Goal: Transaction & Acquisition: Purchase product/service

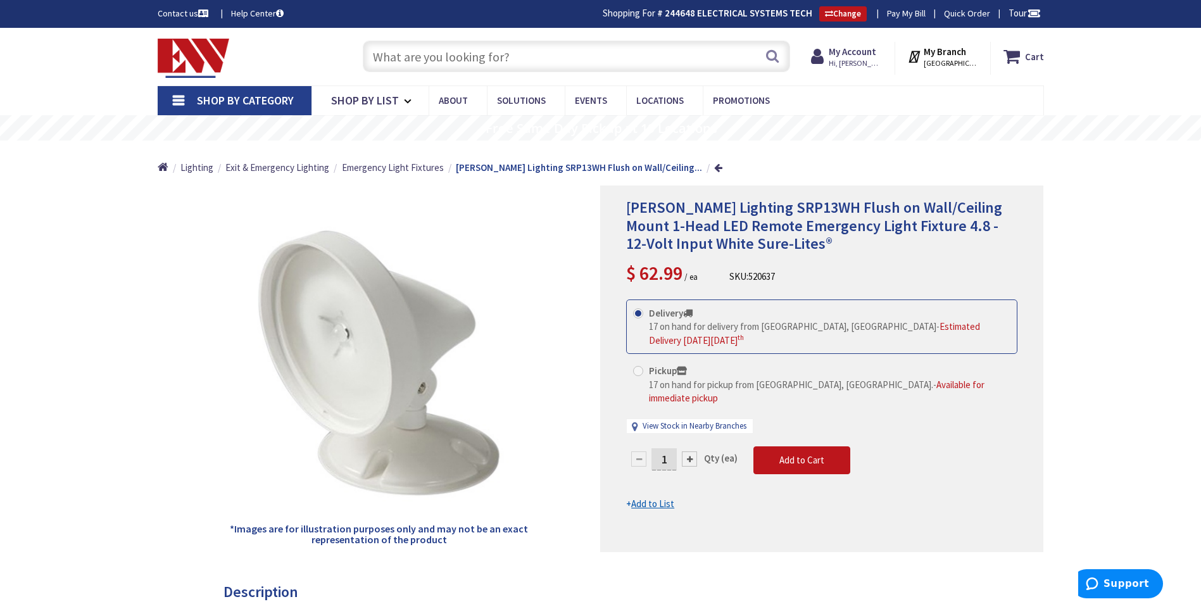
click at [531, 54] on input "text" at bounding box center [576, 57] width 427 height 32
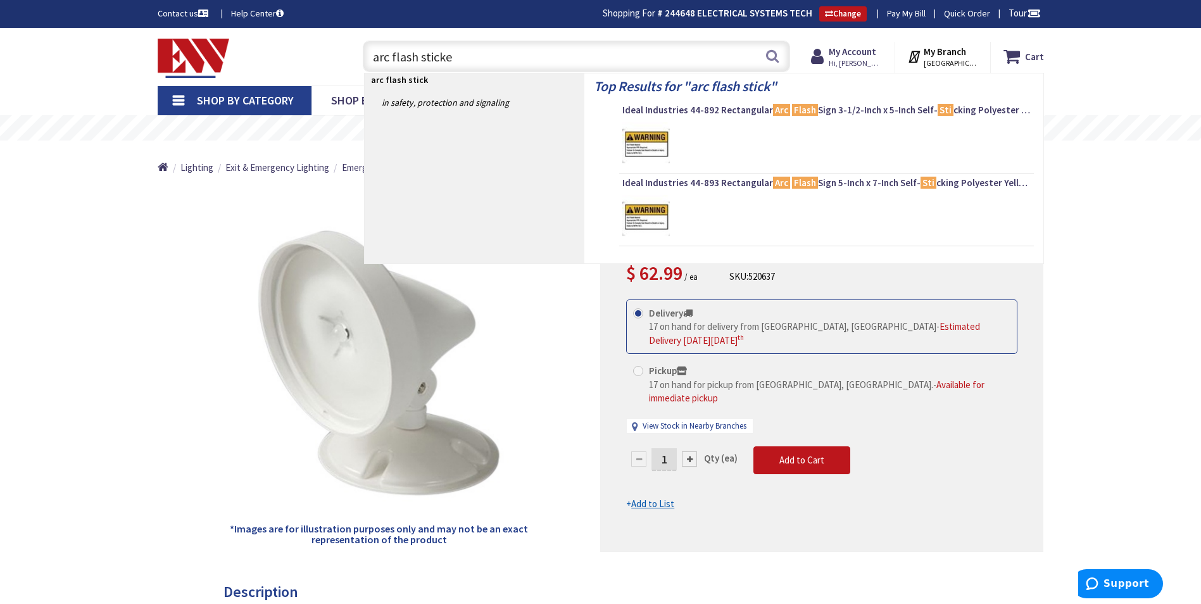
type input "arc flash sticker"
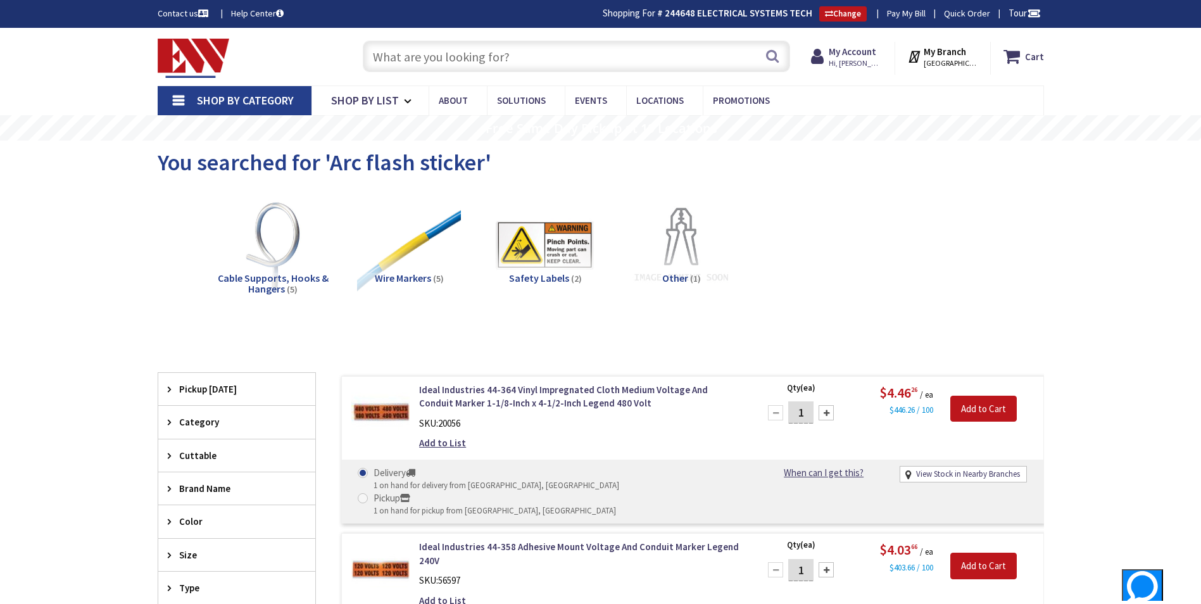
type input "[PERSON_NAME][GEOGRAPHIC_DATA], [GEOGRAPHIC_DATA]"
click at [531, 392] on link "Ideal Industries 44-364 Vinyl Impregnated Cloth Medium Voltage And Conduit Mark…" at bounding box center [580, 396] width 322 height 27
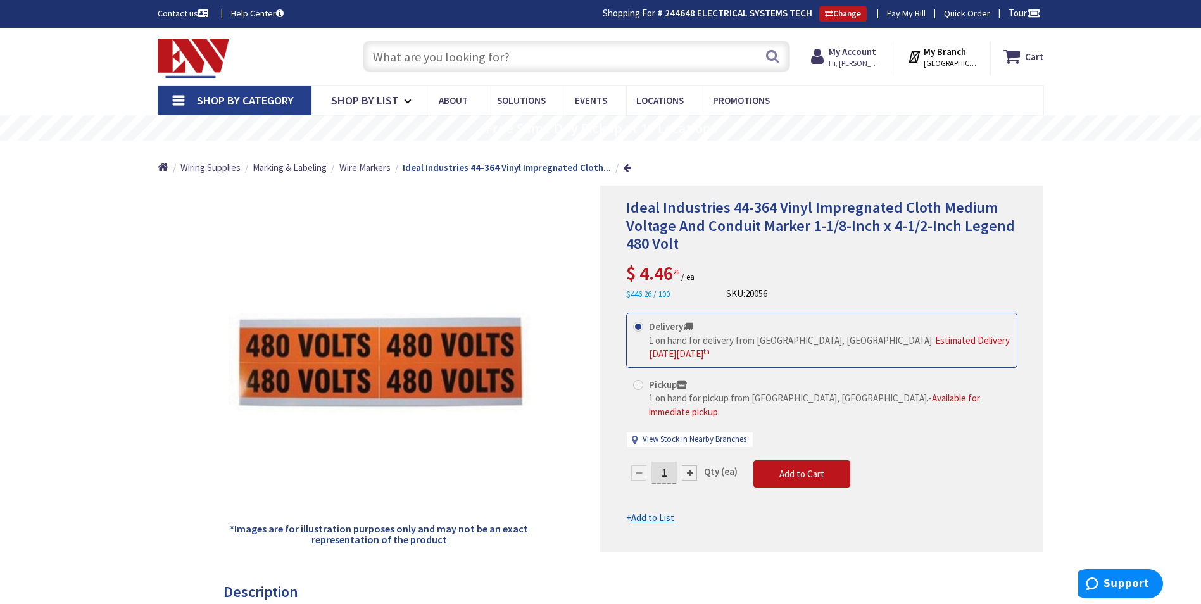
click at [541, 60] on input "text" at bounding box center [576, 57] width 427 height 32
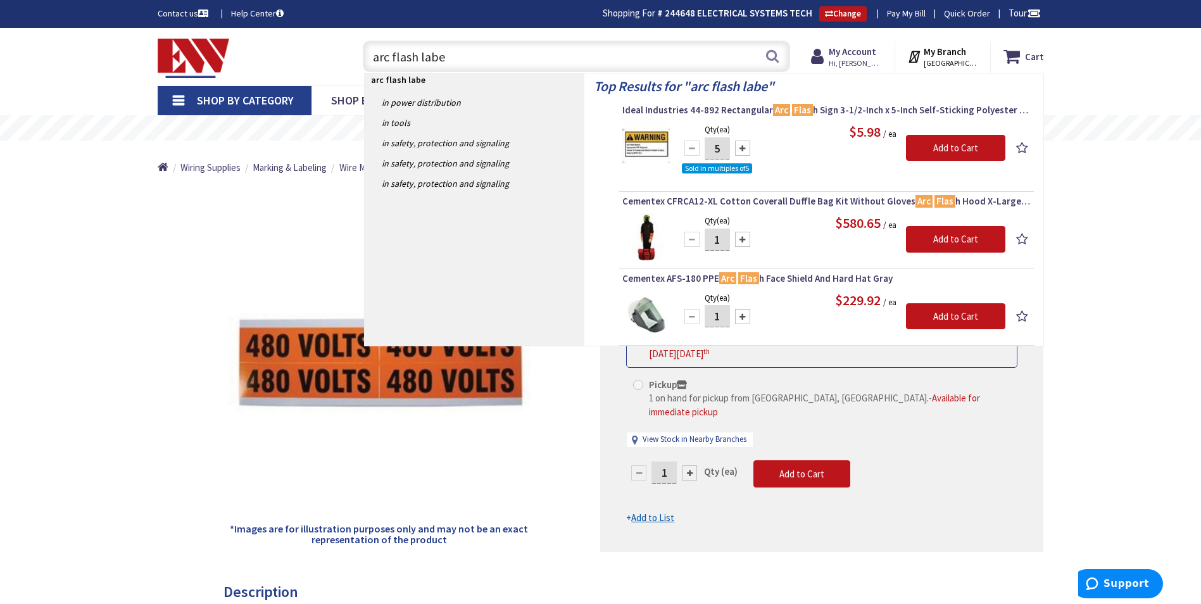
type input "arc flash label"
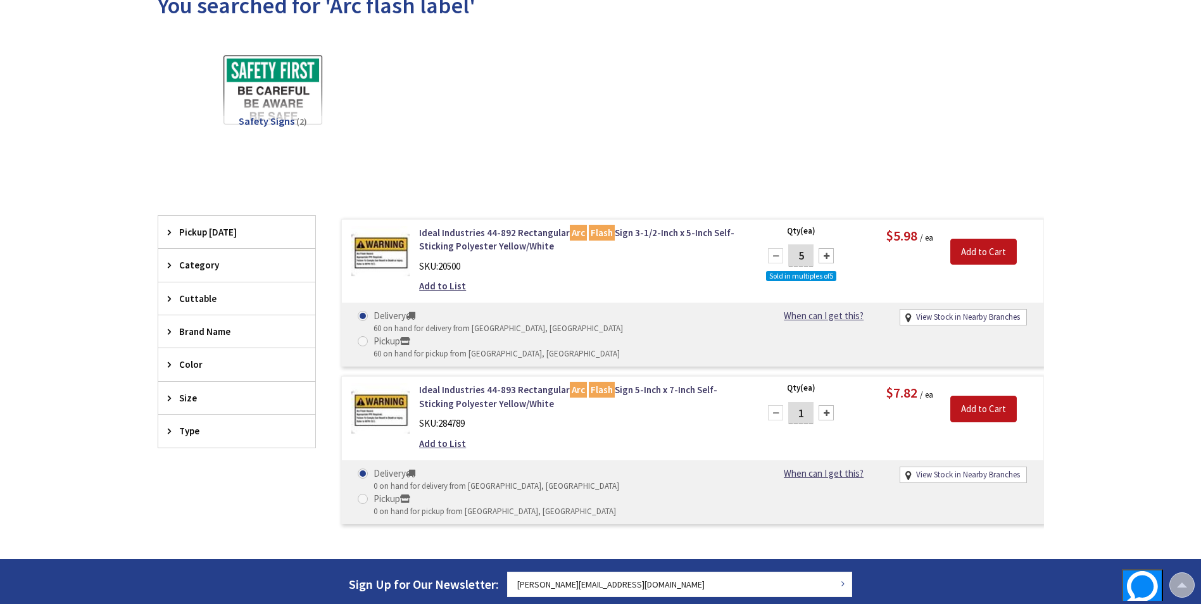
scroll to position [127, 0]
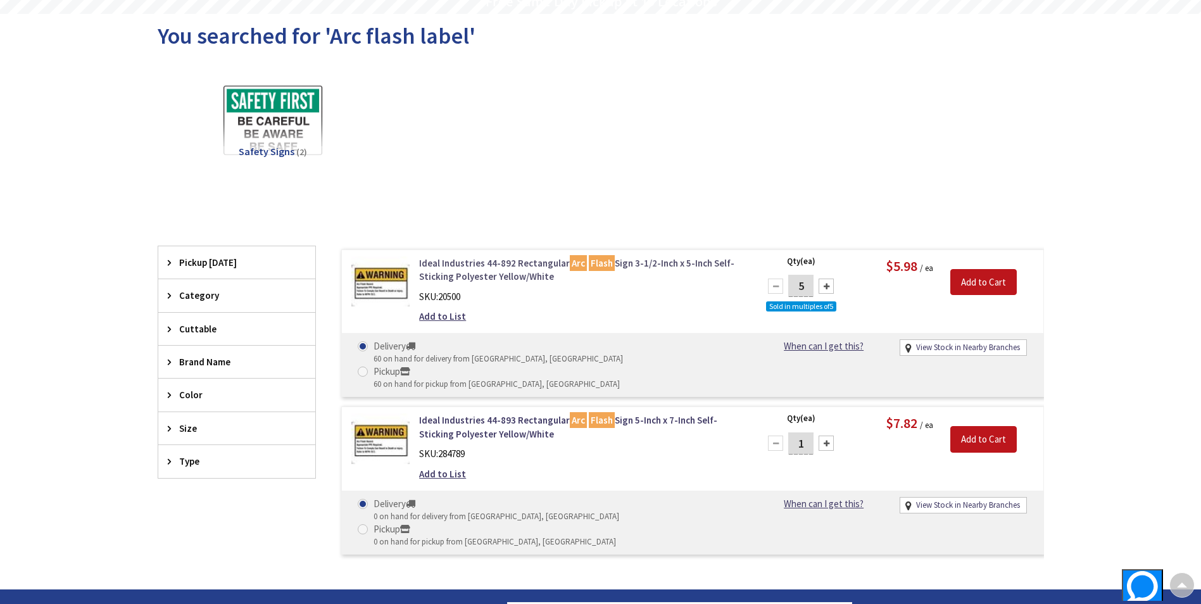
click at [671, 263] on link "Ideal Industries 44-892 Rectangular Arc Flash Sign 3-1/2-Inch x 5-Inch Self-Sti…" at bounding box center [580, 269] width 322 height 27
